Goal: Ask a question

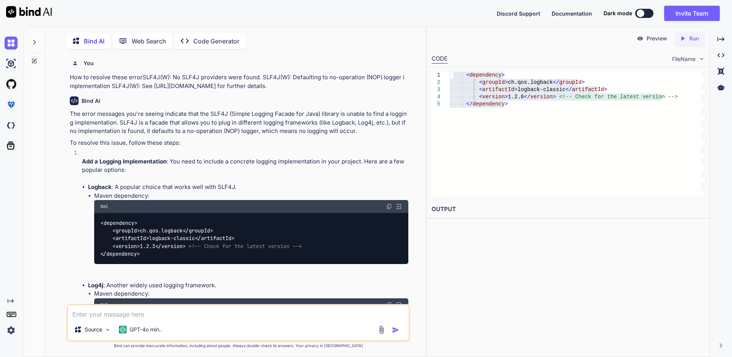
click at [139, 316] on textarea at bounding box center [238, 312] width 341 height 14
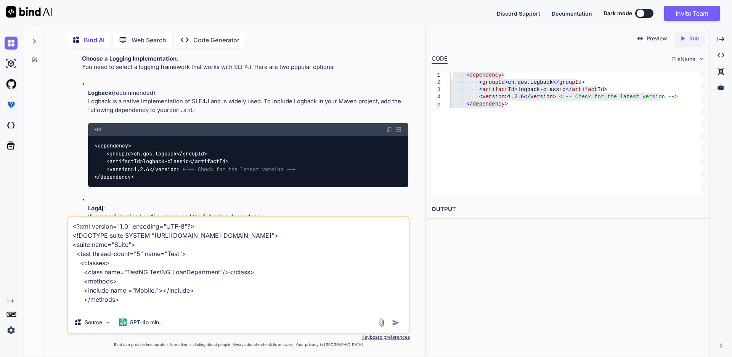
scroll to position [28, 0]
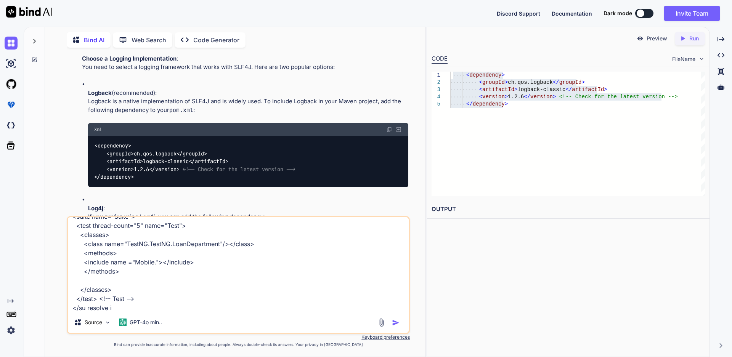
type textarea "<?xml version="1.0" encoding="UTF-8"?> <!DOCTYPE suite SYSTEM "[URL][DOMAIN_NAM…"
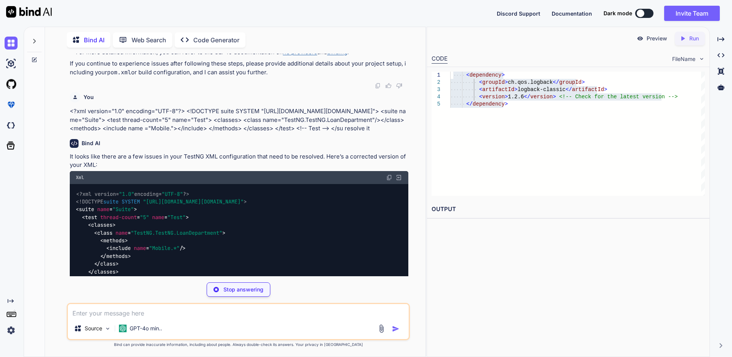
scroll to position [2756, 0]
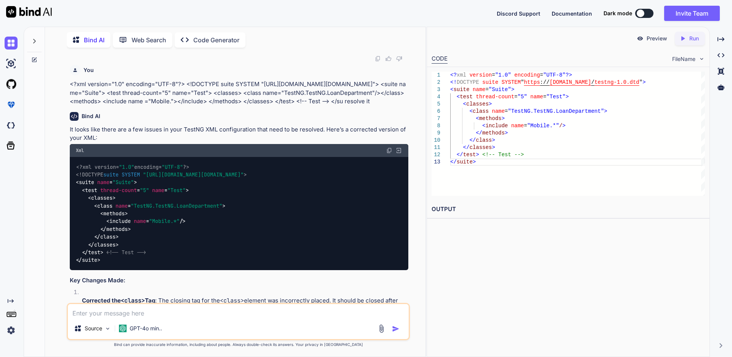
click at [145, 241] on div "<?xml version= "1.0" encoding= "UTF-8" ?> <!DOCTYPE suite SYSTEM "[URL][DOMAIN_…" at bounding box center [239, 213] width 338 height 113
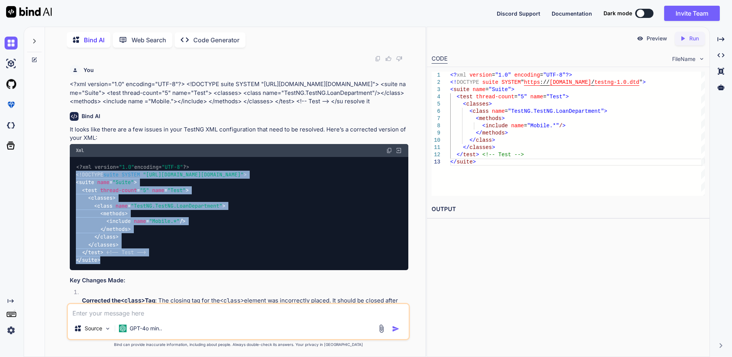
drag, startPoint x: 100, startPoint y: 263, endPoint x: 62, endPoint y: 175, distance: 95.9
click at [62, 175] on div "You How to resolve these errorSLF4J(W): No SLF4J providers were found. SLF4J(W)…" at bounding box center [238, 205] width 374 height 303
copy code "<!DOCTYPE suite SYSTEM "[URL][DOMAIN_NAME][DOMAIN_NAME]" > < suite name = "Suit…"
click at [157, 253] on div "<?xml version= "1.0" encoding= "UTF-8" ?> <!DOCTYPE suite SYSTEM "[URL][DOMAIN_…" at bounding box center [239, 213] width 338 height 113
drag, startPoint x: 104, startPoint y: 262, endPoint x: 72, endPoint y: 165, distance: 101.7
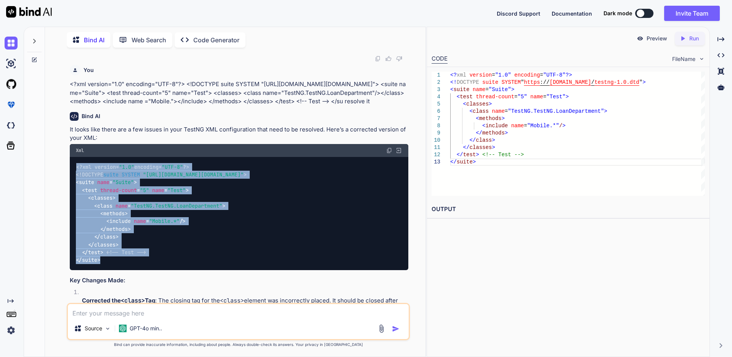
click at [72, 165] on div "<?xml version= "1.0" encoding= "UTF-8" ?> <!DOCTYPE suite SYSTEM "[URL][DOMAIN_…" at bounding box center [239, 213] width 338 height 113
copy code "<?xml version= "1.0" encoding= "UTF-8" ?> <!DOCTYPE suite SYSTEM "[URL][DOMAIN_…"
